Goal: Find contact information: Find contact information

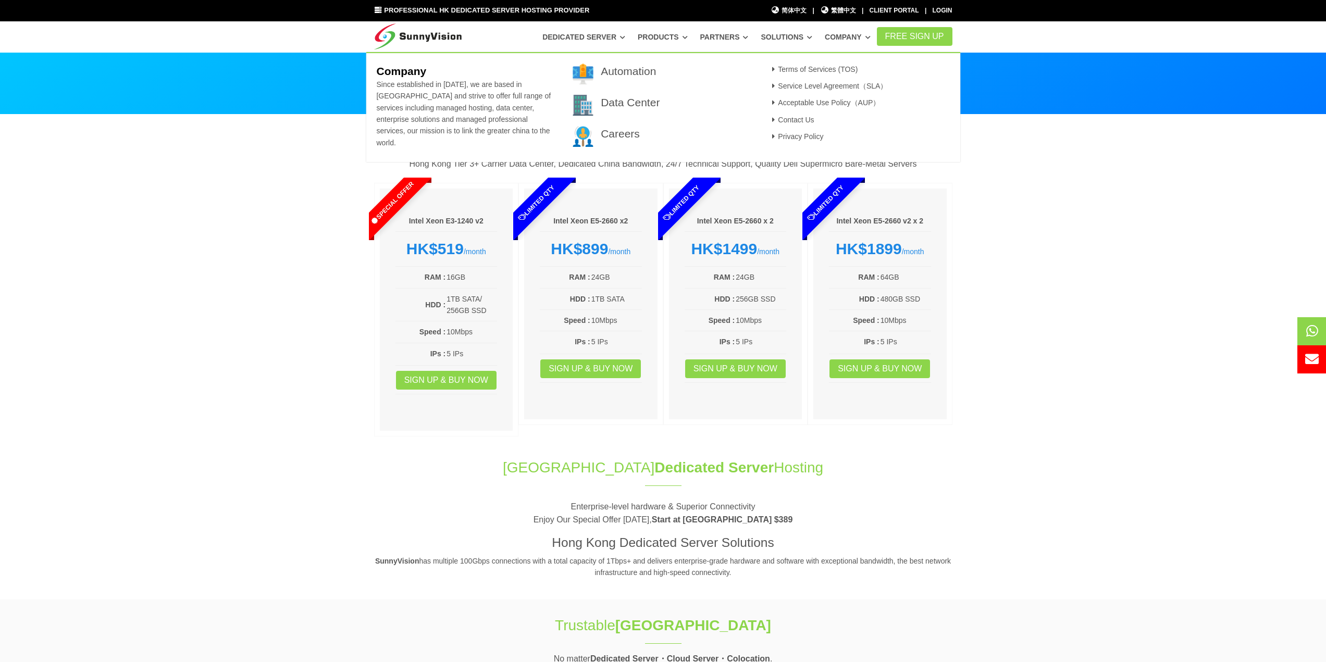
click at [862, 36] on link "Company" at bounding box center [848, 37] width 46 height 19
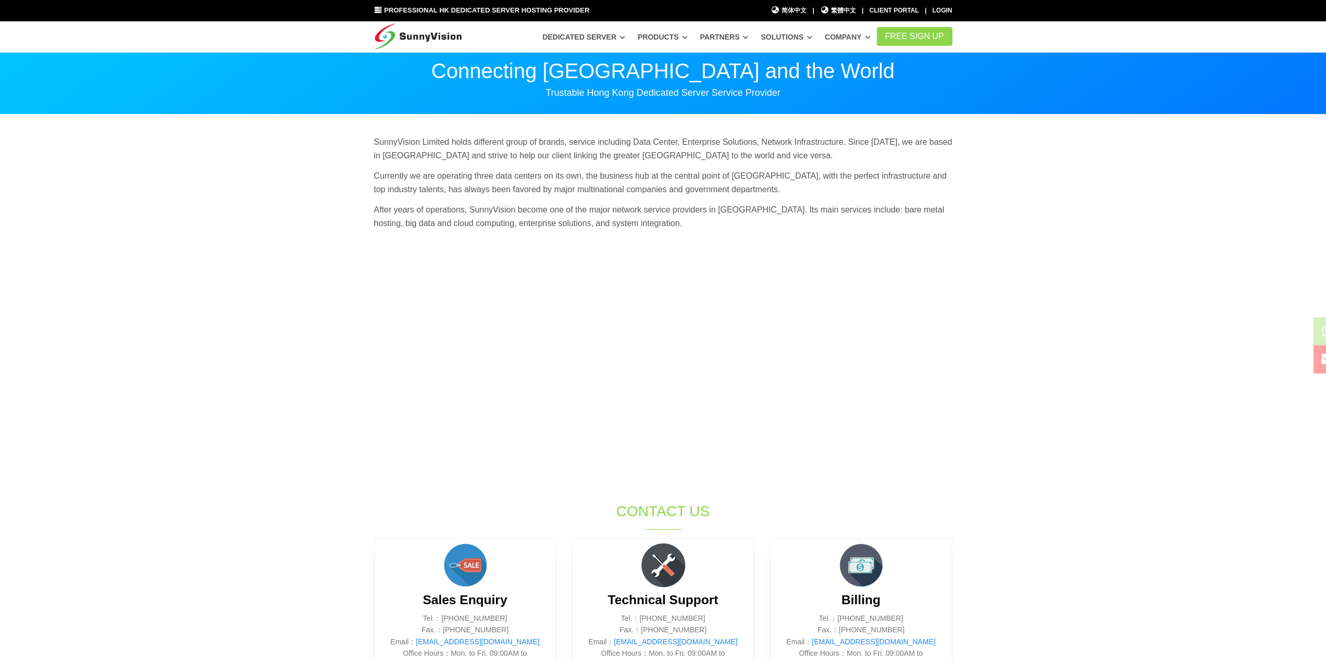
click at [334, 162] on section "SunnyVision Limited holds different group of brands, service including Data Cen…" at bounding box center [663, 419] width 1326 height 609
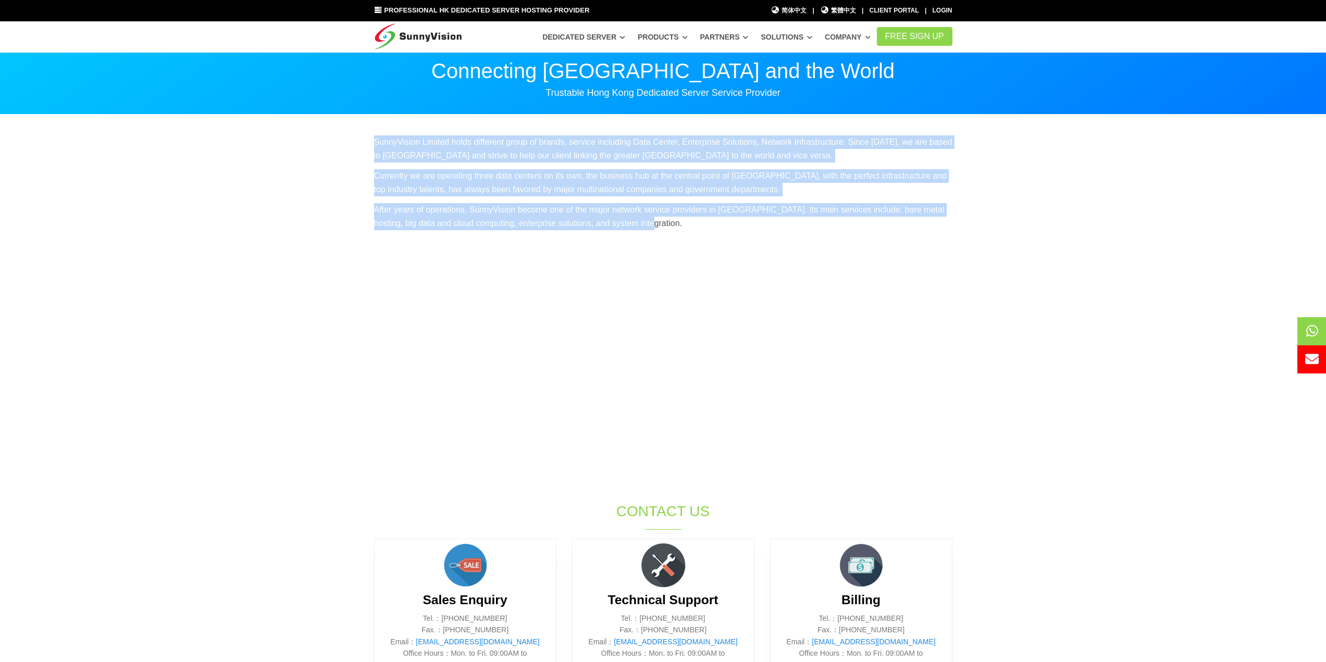
drag, startPoint x: 374, startPoint y: 139, endPoint x: 652, endPoint y: 221, distance: 290.8
click at [652, 221] on div "SunnyVision Limited holds different group of brands, service including Data Cen…" at bounding box center [663, 186] width 594 height 102
copy div "SunnyVision Limited holds different group of brands, service including Data Cen…"
click at [412, 31] on img at bounding box center [418, 34] width 88 height 26
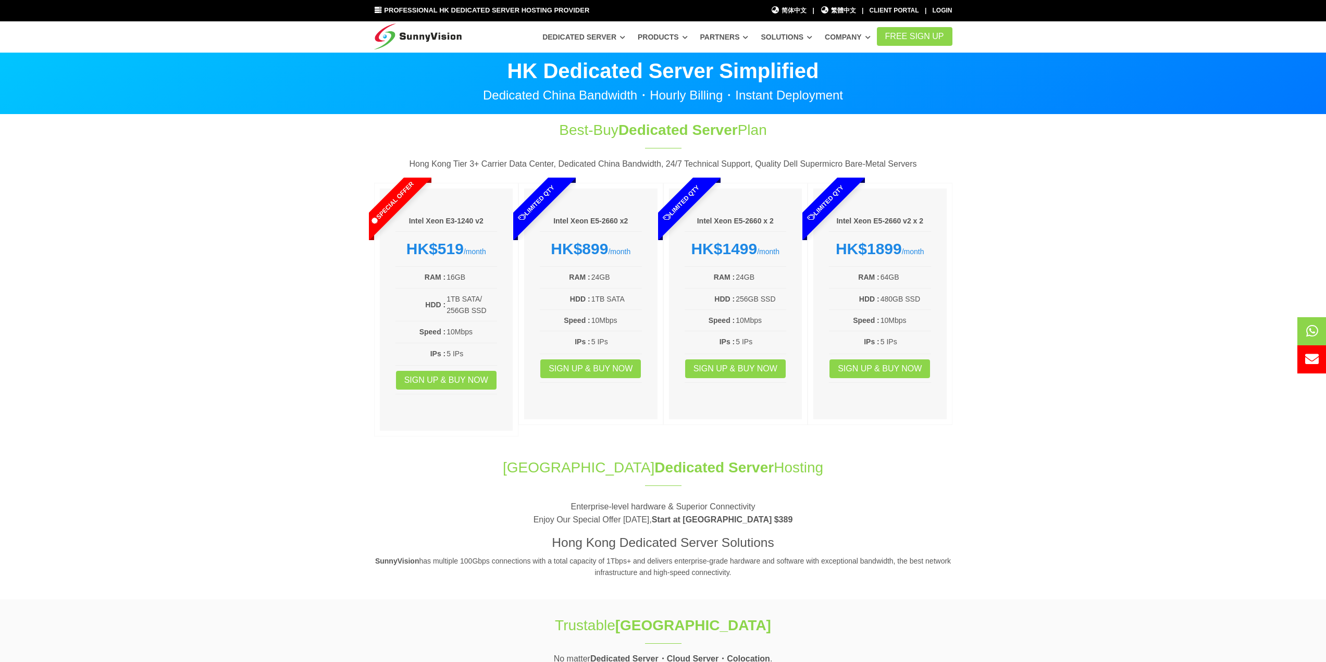
click at [1101, 138] on section "Best-Buy Dedicated Server Plan Hong Kong Tier 3+ Carrier Data Center, Dedicated…" at bounding box center [663, 281] width 1326 height 332
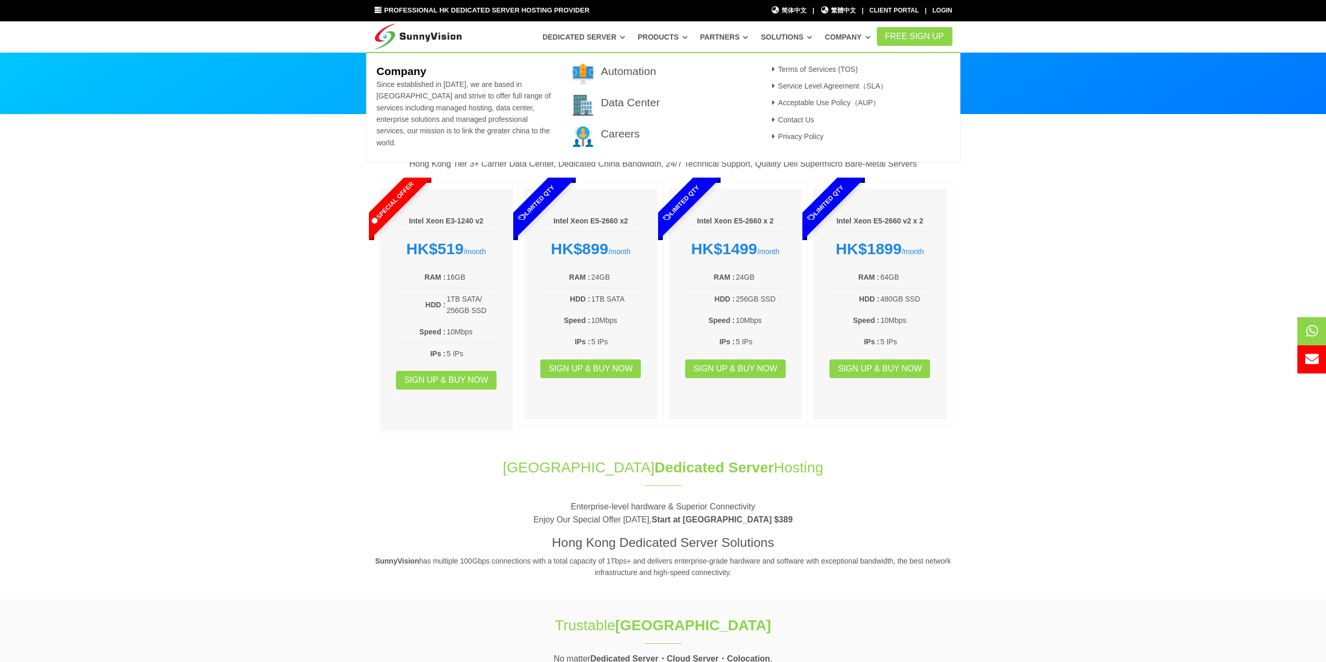
click at [855, 37] on link "Company" at bounding box center [848, 37] width 46 height 19
